Goal: Navigation & Orientation: Find specific page/section

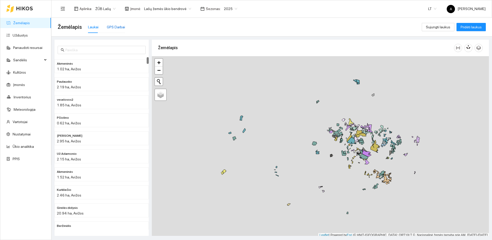
click at [116, 27] on div "GPS Darbai" at bounding box center [116, 27] width 18 height 6
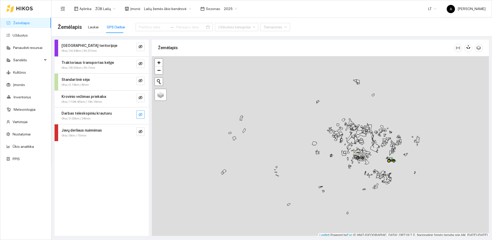
click at [142, 117] on span "eye-invisible" at bounding box center [140, 114] width 4 height 5
click at [134, 115] on button "button" at bounding box center [130, 114] width 8 height 8
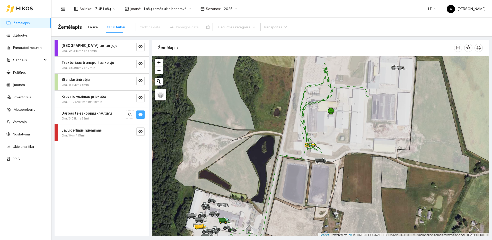
click at [139, 115] on icon "eye" at bounding box center [140, 114] width 4 height 3
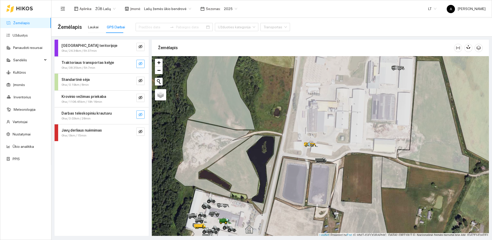
click at [142, 65] on icon "eye-invisible" at bounding box center [140, 63] width 4 height 4
click at [130, 64] on icon "search" at bounding box center [130, 64] width 4 height 4
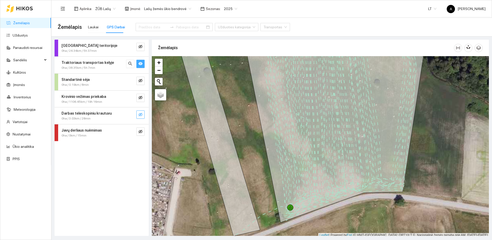
scroll to position [2, 0]
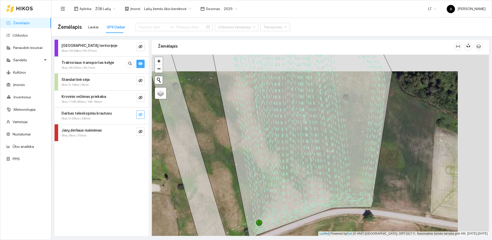
drag, startPoint x: 363, startPoint y: 206, endPoint x: 315, endPoint y: 238, distance: 57.5
click at [315, 238] on main "Žemėlapis Laukai GPS Darbai Užduoties kategorija Transportas Darbas teritorijoj…" at bounding box center [271, 129] width 441 height 222
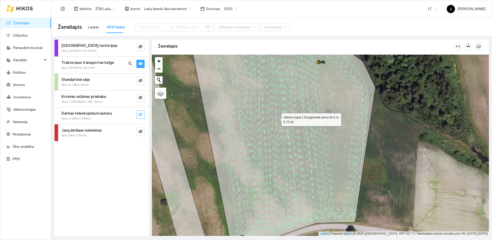
drag, startPoint x: 286, startPoint y: 135, endPoint x: 284, endPoint y: 206, distance: 71.3
click at [284, 206] on icon at bounding box center [282, 144] width 186 height 216
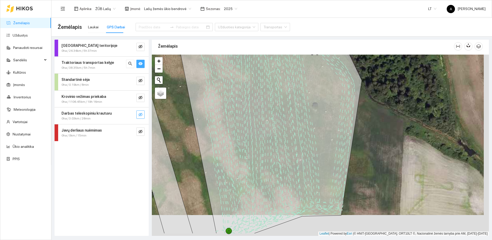
drag, startPoint x: 265, startPoint y: 201, endPoint x: 258, endPoint y: 158, distance: 43.7
click at [258, 158] on icon at bounding box center [267, 124] width 189 height 218
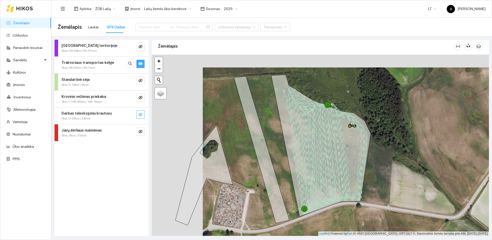
drag, startPoint x: 326, startPoint y: 202, endPoint x: 349, endPoint y: 207, distance: 22.9
click at [349, 207] on div at bounding box center [320, 145] width 337 height 181
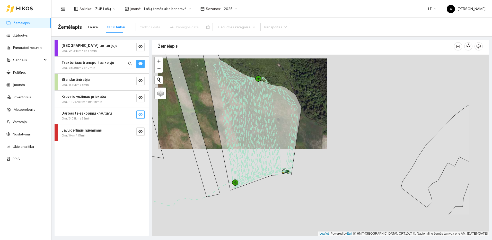
drag, startPoint x: 355, startPoint y: 189, endPoint x: 300, endPoint y: 149, distance: 67.6
click at [300, 149] on div at bounding box center [320, 145] width 337 height 181
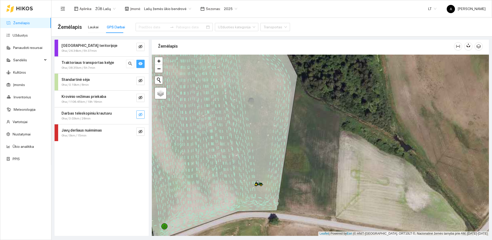
drag, startPoint x: 308, startPoint y: 119, endPoint x: 311, endPoint y: 160, distance: 41.8
click at [311, 160] on div at bounding box center [320, 145] width 337 height 181
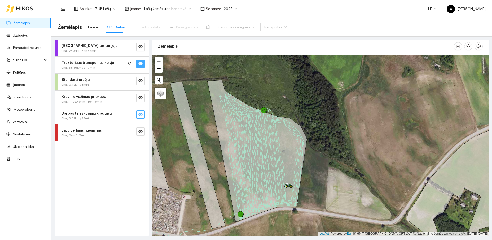
drag, startPoint x: 182, startPoint y: 145, endPoint x: 233, endPoint y: 145, distance: 51.5
click at [233, 145] on div at bounding box center [320, 145] width 337 height 181
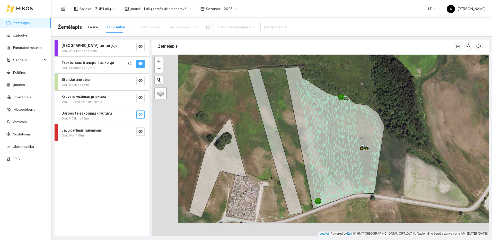
drag, startPoint x: 378, startPoint y: 175, endPoint x: 406, endPoint y: 167, distance: 29.5
click at [406, 167] on div at bounding box center [320, 145] width 337 height 181
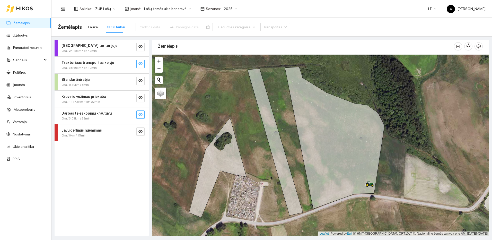
click at [142, 65] on icon "eye-invisible" at bounding box center [140, 63] width 4 height 4
click at [141, 63] on icon "eye-invisible" at bounding box center [140, 63] width 4 height 4
click at [142, 64] on icon "eye-invisible" at bounding box center [140, 64] width 4 height 4
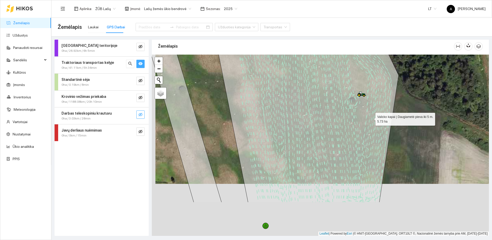
drag, startPoint x: 367, startPoint y: 171, endPoint x: 371, endPoint y: 117, distance: 54.1
click at [371, 117] on icon at bounding box center [302, 93] width 194 height 218
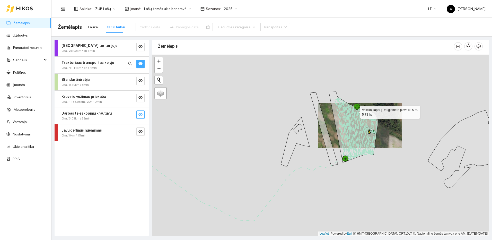
click at [351, 157] on icon at bounding box center [362, 131] width 23 height 52
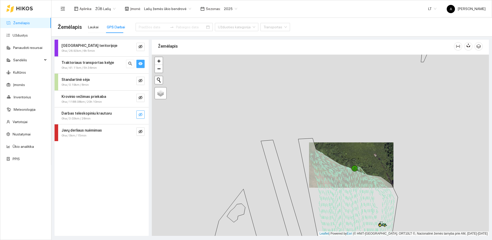
drag, startPoint x: 372, startPoint y: 187, endPoint x: 365, endPoint y: 141, distance: 46.6
click at [365, 173] on icon at bounding box center [377, 213] width 30 height 81
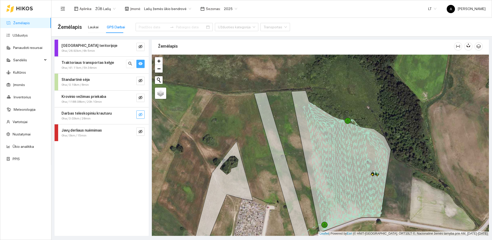
click at [24, 24] on link "Žemėlapis" at bounding box center [21, 23] width 17 height 4
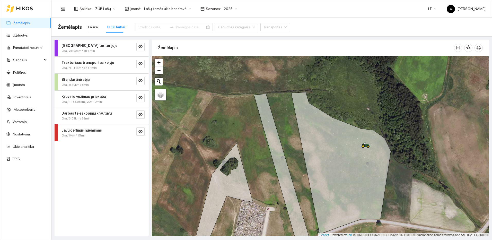
scroll to position [2, 0]
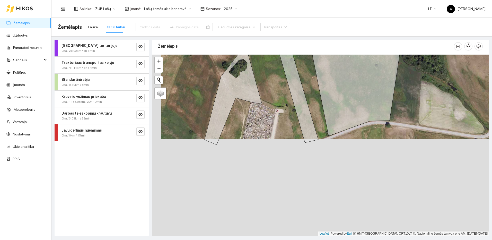
drag, startPoint x: 284, startPoint y: 95, endPoint x: 285, endPoint y: 86, distance: 9.3
click at [285, 86] on div at bounding box center [320, 145] width 337 height 181
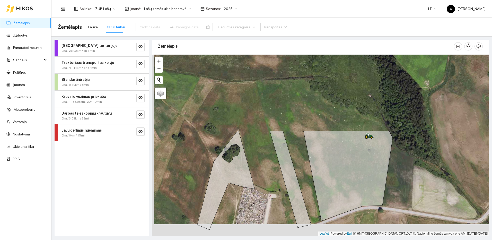
drag, startPoint x: 291, startPoint y: 119, endPoint x: 279, endPoint y: 191, distance: 72.9
click at [279, 191] on div at bounding box center [320, 145] width 337 height 181
